Goal: Task Accomplishment & Management: Use online tool/utility

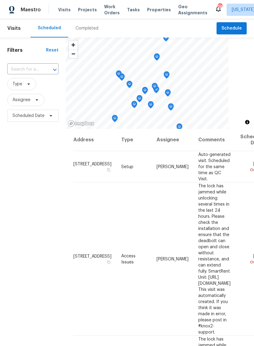
click at [34, 67] on input "text" at bounding box center [24, 69] width 34 height 9
type input "2100"
click at [37, 89] on li "[STREET_ADDRESS]" at bounding box center [32, 84] width 51 height 10
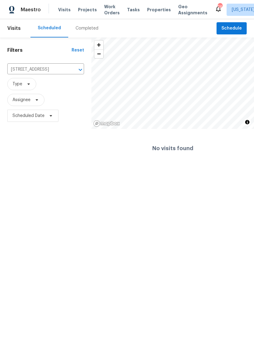
click at [89, 12] on span "Projects" at bounding box center [87, 10] width 19 height 6
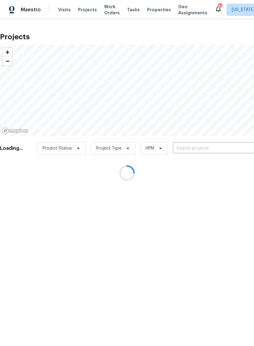
click at [156, 15] on div at bounding box center [127, 173] width 254 height 346
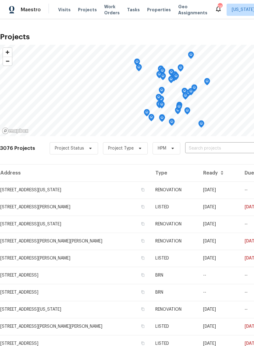
click at [153, 10] on span "Properties" at bounding box center [159, 10] width 24 height 6
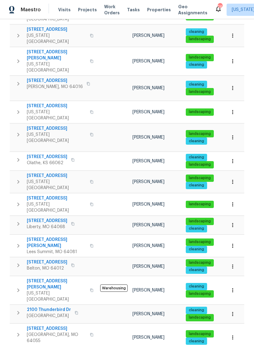
scroll to position [169, 0]
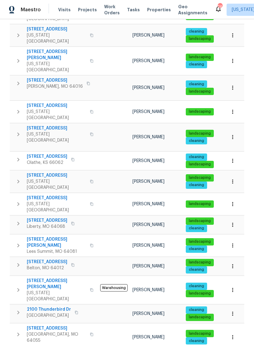
click at [22, 306] on button "button" at bounding box center [18, 312] width 12 height 12
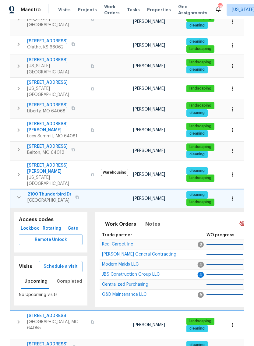
scroll to position [286, 0]
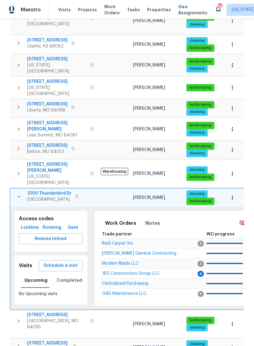
click at [51, 190] on span "2100 Thunderbird Dr" at bounding box center [49, 193] width 44 height 6
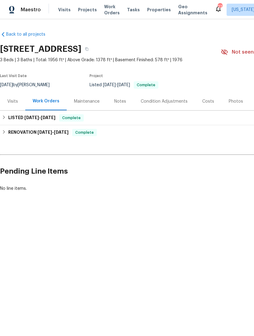
click at [89, 101] on div "Maintenance" at bounding box center [87, 101] width 26 height 6
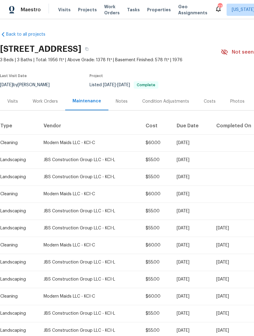
click at [11, 106] on div "Visits" at bounding box center [12, 101] width 25 height 18
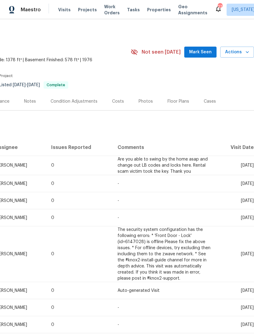
scroll to position [0, 90]
click at [244, 57] on button "Actions" at bounding box center [237, 52] width 34 height 11
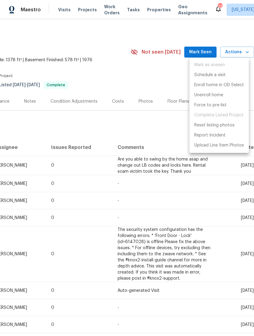
click at [121, 215] on div at bounding box center [127, 168] width 254 height 336
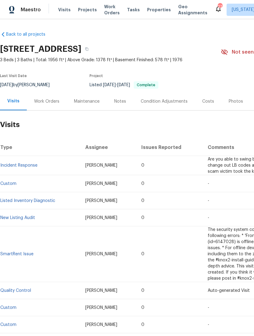
scroll to position [0, 0]
click at [86, 103] on div "Maintenance" at bounding box center [87, 101] width 26 height 6
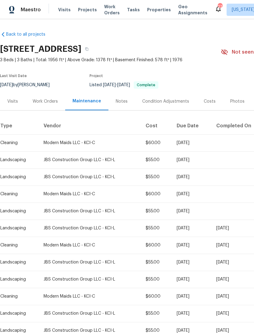
click at [125, 103] on div "Notes" at bounding box center [122, 101] width 12 height 6
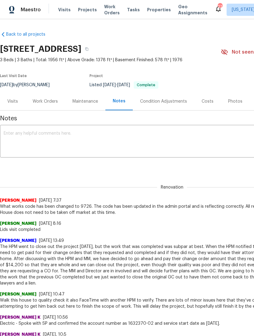
click at [37, 29] on div "Back to all projects 2100 Thunderbird Dr, Harrisonville, MO 64701 3 Beds | 3 Ba…" at bounding box center [172, 333] width 344 height 615
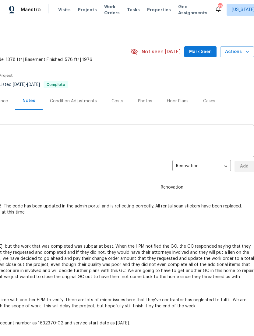
scroll to position [0, 90]
click at [221, 166] on body "Maestro Visits Projects Work Orders Tasks Properties Geo Assignments 27 Kansas …" at bounding box center [127, 168] width 254 height 336
click at [121, 168] on div at bounding box center [127, 168] width 254 height 336
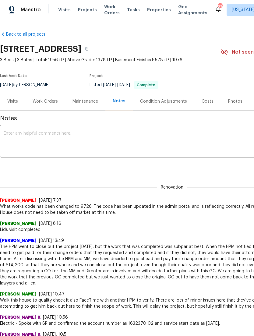
scroll to position [0, 0]
click at [15, 98] on div "Visits" at bounding box center [12, 101] width 25 height 18
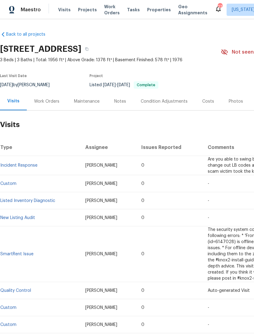
click at [44, 103] on div "Work Orders" at bounding box center [46, 101] width 25 height 6
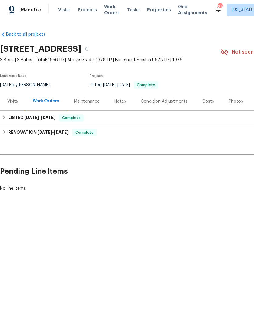
click at [86, 105] on div "Maintenance" at bounding box center [87, 101] width 40 height 18
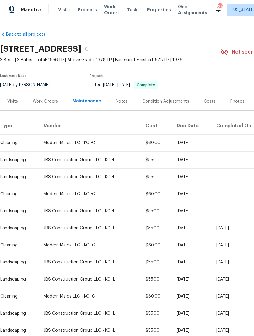
click at [14, 101] on div "Visits" at bounding box center [12, 101] width 11 height 6
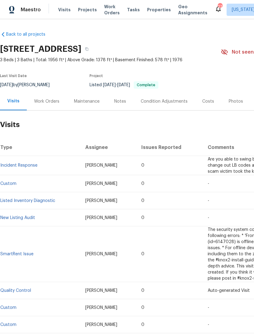
click at [66, 11] on span "Visits" at bounding box center [64, 10] width 12 height 6
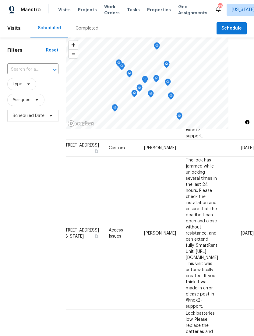
scroll to position [196, 56]
click at [0, 0] on icon at bounding box center [0, 0] width 0 height 0
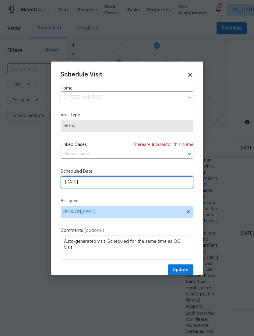
click at [143, 187] on input "9/15/2025" at bounding box center [127, 182] width 133 height 12
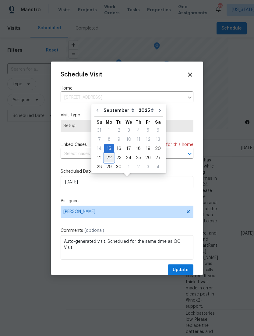
click at [109, 157] on div "22" at bounding box center [109, 157] width 10 height 9
type input "9/22/2025"
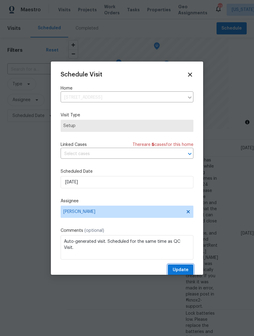
click at [187, 269] on span "Update" at bounding box center [181, 270] width 16 height 8
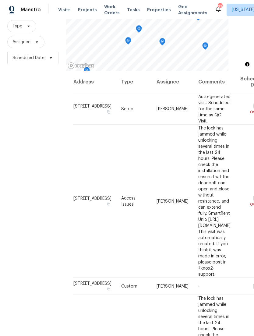
scroll to position [4, 0]
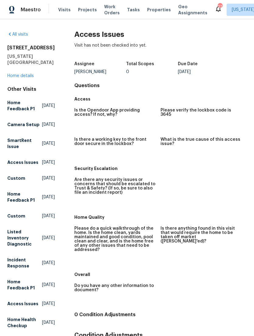
click at [16, 36] on link "All visits" at bounding box center [17, 34] width 21 height 4
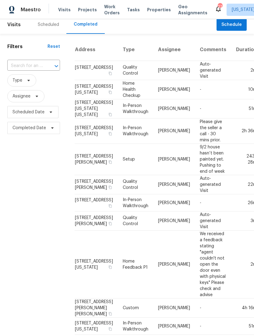
scroll to position [4, 0]
click at [45, 26] on div "Scheduled" at bounding box center [48, 25] width 21 height 6
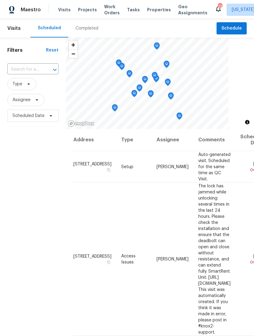
click at [89, 335] on span "[STREET_ADDRESS]" at bounding box center [92, 341] width 38 height 4
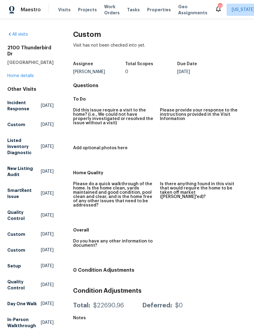
click at [107, 15] on span "Work Orders" at bounding box center [112, 10] width 16 height 12
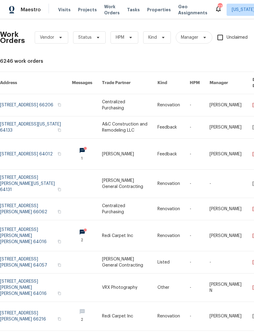
click at [66, 11] on span "Visits" at bounding box center [64, 10] width 12 height 6
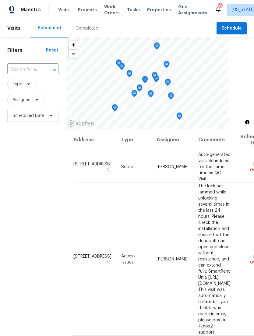
click at [87, 335] on span "[STREET_ADDRESS]" at bounding box center [92, 341] width 38 height 4
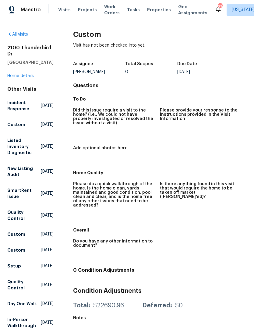
click at [152, 12] on span "Properties" at bounding box center [159, 10] width 24 height 6
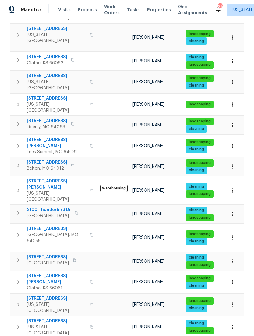
scroll to position [268, 0]
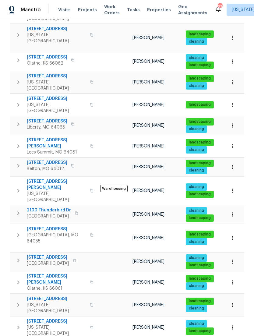
click at [58, 207] on span "2100 Thunderbird Dr" at bounding box center [49, 210] width 44 height 6
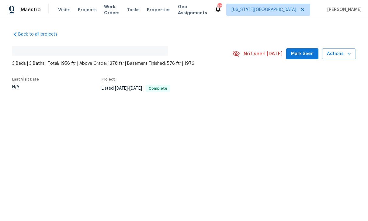
click at [254, 54] on span "Actions" at bounding box center [339, 54] width 24 height 8
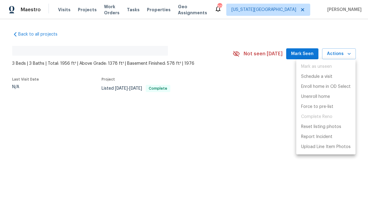
click at [217, 151] on div at bounding box center [184, 110] width 368 height 221
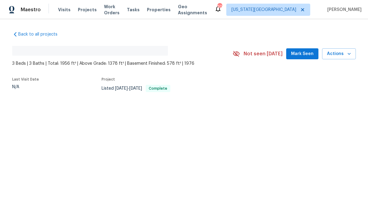
click at [111, 9] on span "Work Orders" at bounding box center [112, 10] width 16 height 12
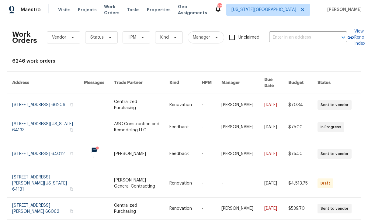
click at [254, 41] on input "text" at bounding box center [299, 37] width 61 height 9
type input "2100"
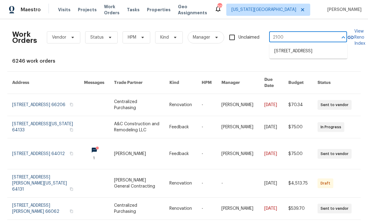
click at [254, 56] on li "[STREET_ADDRESS]" at bounding box center [309, 51] width 78 height 10
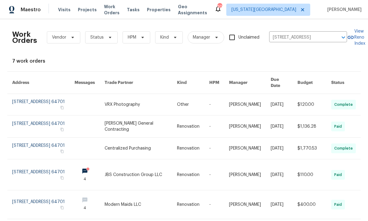
click at [158, 12] on span "Properties" at bounding box center [159, 10] width 24 height 6
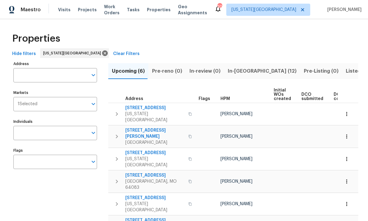
click at [93, 74] on icon "Open" at bounding box center [93, 75] width 7 height 7
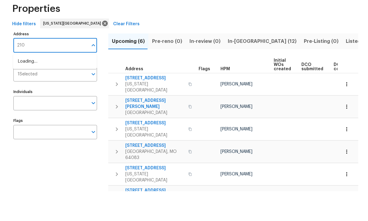
type input "2100"
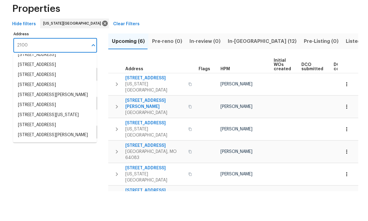
scroll to position [64, 0]
click at [254, 63] on button "Listed (30)" at bounding box center [359, 71] width 34 height 16
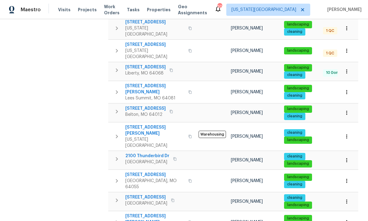
scroll to position [304, 0]
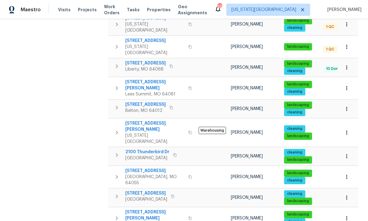
click at [254, 153] on icon "button" at bounding box center [347, 156] width 6 height 6
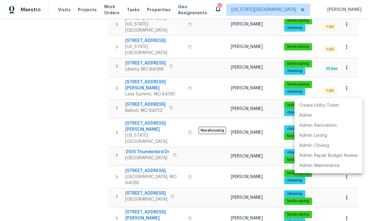
click at [117, 91] on div at bounding box center [184, 110] width 368 height 221
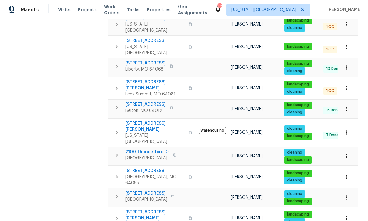
click at [177, 153] on icon "button" at bounding box center [175, 155] width 4 height 4
click at [146, 149] on span "2100 Thunderbird Dr" at bounding box center [147, 152] width 44 height 6
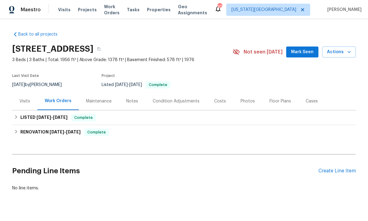
click at [337, 170] on div "Create Line Item" at bounding box center [337, 171] width 37 height 6
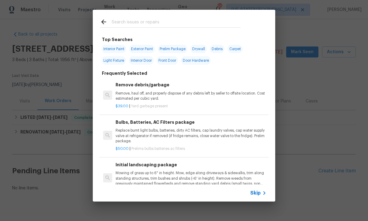
click at [340, 100] on div "Top Searches Interior Paint Exterior Paint Prelim Package Drywall Debris Carpet…" at bounding box center [184, 106] width 368 height 212
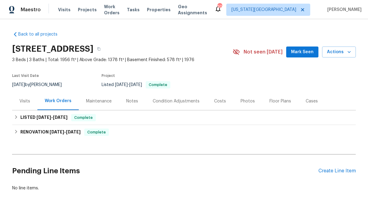
click at [325, 173] on div "Create Line Item" at bounding box center [337, 171] width 37 height 6
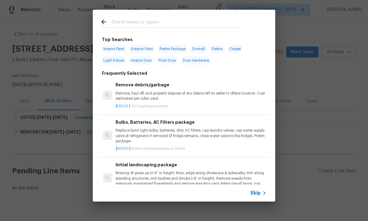
click at [128, 21] on input "text" at bounding box center [176, 22] width 129 height 9
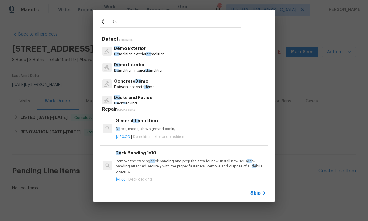
type input "D"
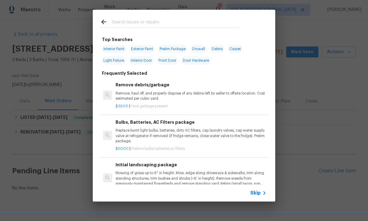
click at [138, 17] on div at bounding box center [170, 22] width 155 height 24
click at [316, 100] on div "Top Searches Interior Paint Exterior Paint Prelim Package Drywall Debris Carpet…" at bounding box center [184, 106] width 368 height 212
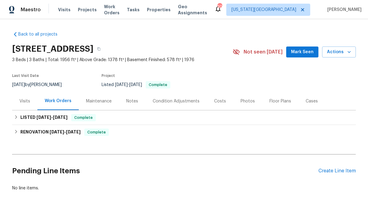
click at [131, 99] on div "Notes" at bounding box center [132, 101] width 12 height 6
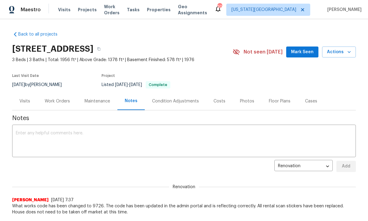
click at [22, 100] on div "Visits" at bounding box center [24, 101] width 11 height 6
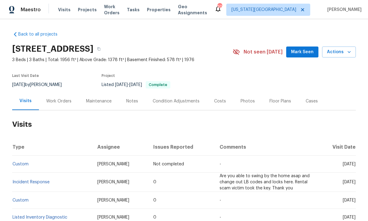
click at [339, 55] on span "Actions" at bounding box center [339, 52] width 24 height 8
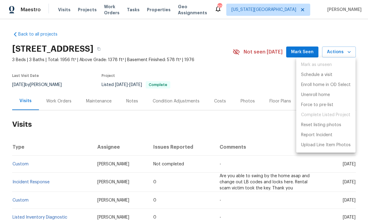
click at [61, 65] on div at bounding box center [184, 110] width 368 height 221
